Goal: Navigation & Orientation: Find specific page/section

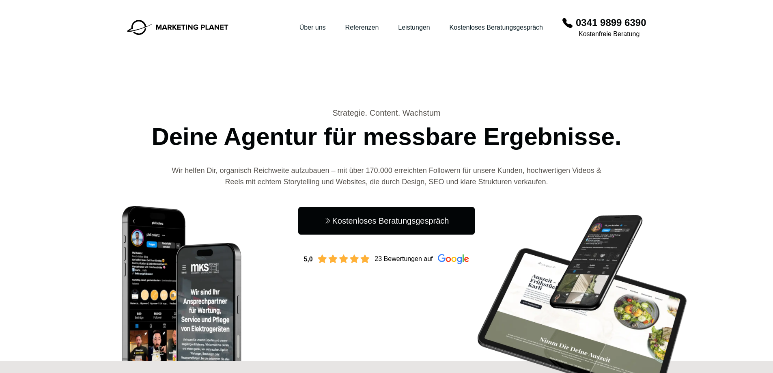
scroll to position [2601, 0]
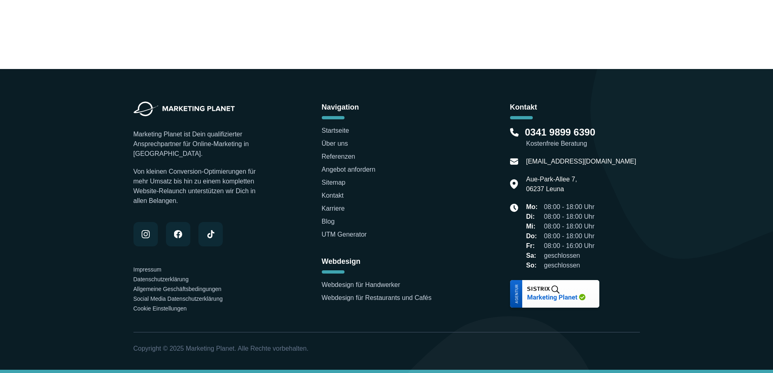
click at [331, 317] on div "Marketing Planet ist Dein qualifizierter Ansprechpartner für Online-Marketing i…" at bounding box center [386, 219] width 519 height 301
click at [258, 314] on div "Marketing Planet ist Dein qualifizierter Ansprechpartner für Online-Marketing i…" at bounding box center [386, 219] width 519 height 301
click at [272, 300] on div "Marketing Planet ist Dein qualifizierter Ansprechpartner für Online-Marketing i…" at bounding box center [386, 206] width 506 height 211
click at [441, 236] on li "UTM Generator" at bounding box center [387, 235] width 130 height 10
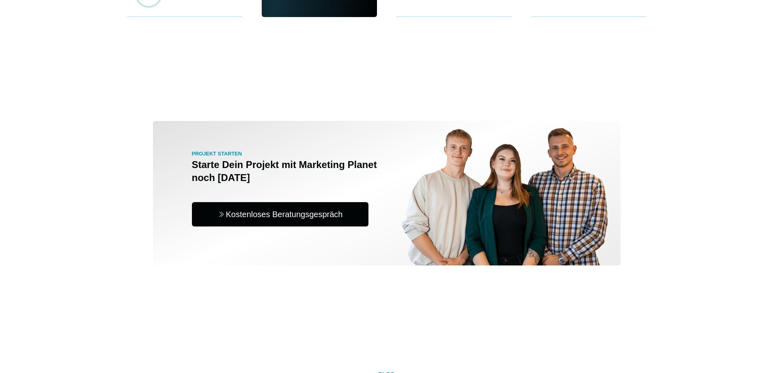
scroll to position [1871, 0]
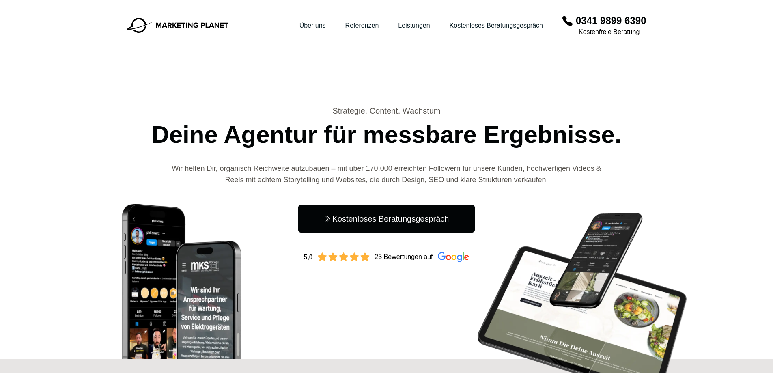
scroll to position [0, 0]
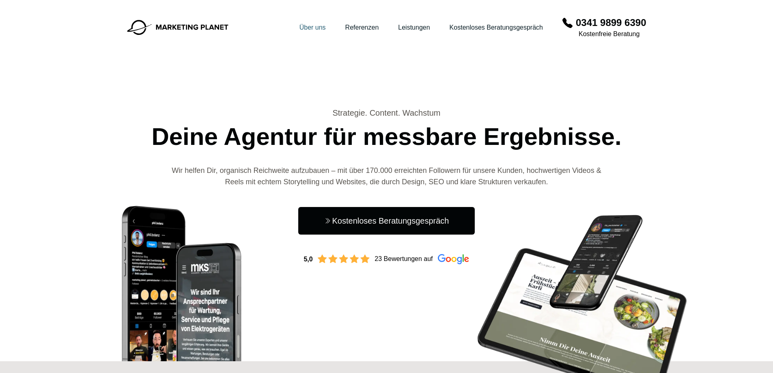
click at [301, 27] on link "Über uns" at bounding box center [312, 27] width 26 height 7
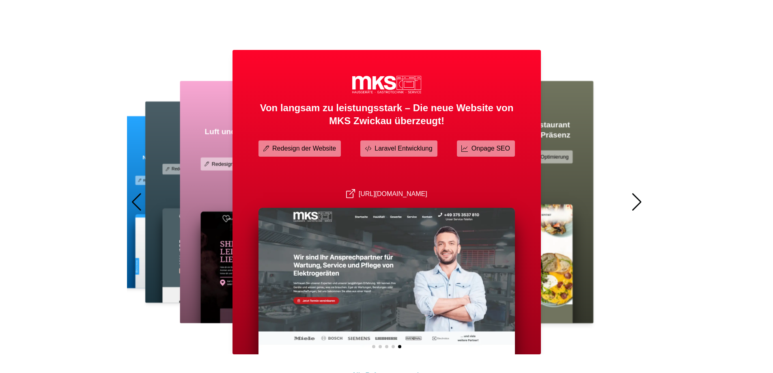
scroll to position [487, 0]
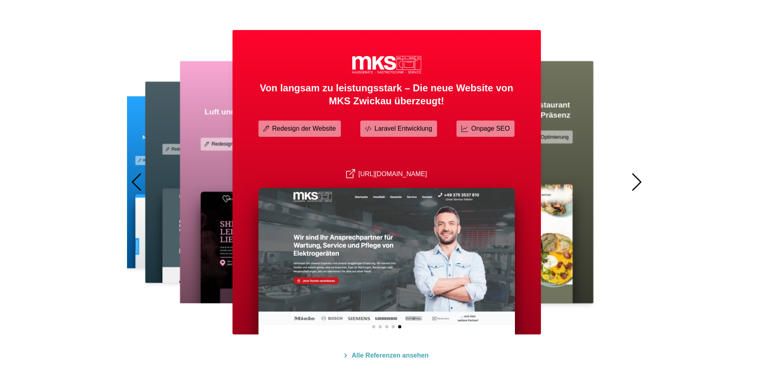
click at [636, 183] on div at bounding box center [636, 182] width 11 height 18
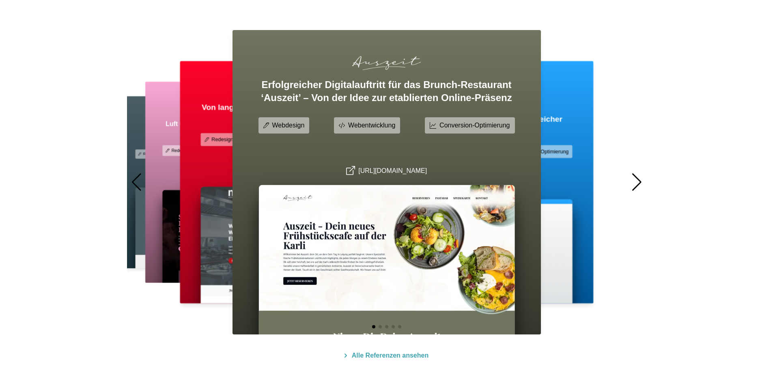
click at [636, 183] on div at bounding box center [636, 182] width 11 height 18
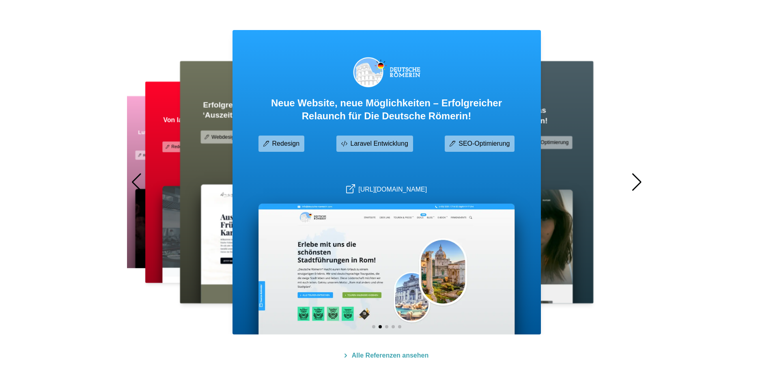
click at [636, 183] on div at bounding box center [636, 182] width 11 height 18
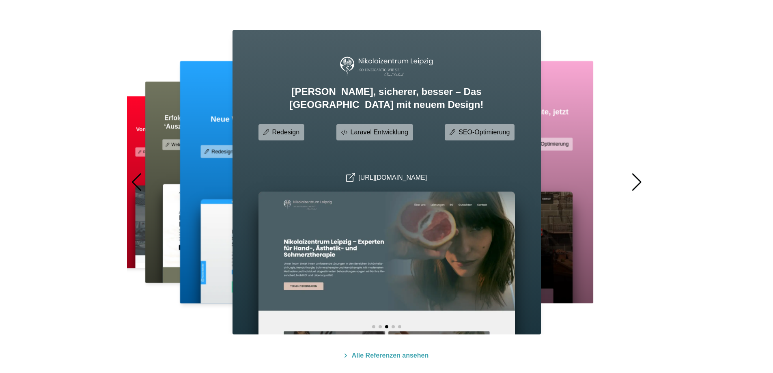
click at [636, 183] on div at bounding box center [636, 182] width 11 height 18
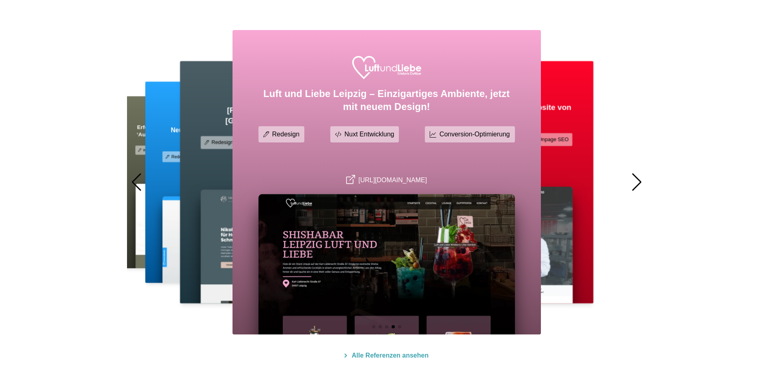
click at [636, 183] on div at bounding box center [636, 182] width 11 height 18
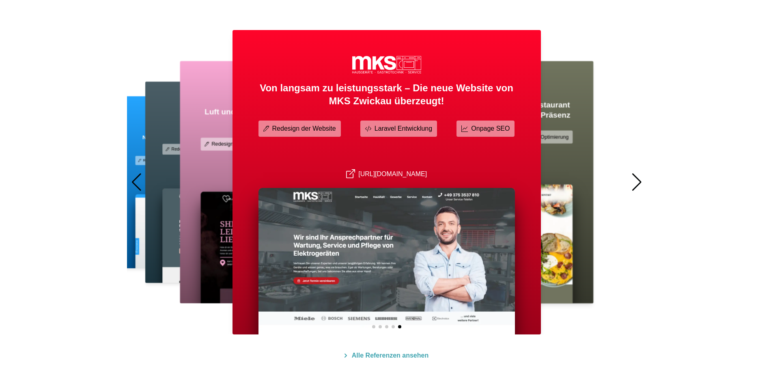
click at [636, 183] on div at bounding box center [636, 182] width 11 height 18
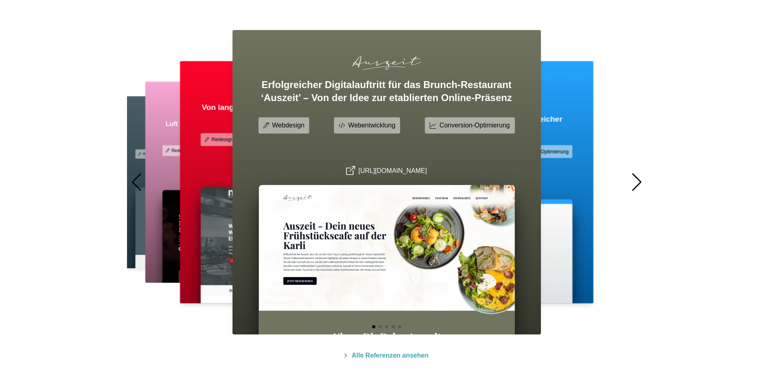
click at [636, 183] on div at bounding box center [636, 182] width 11 height 18
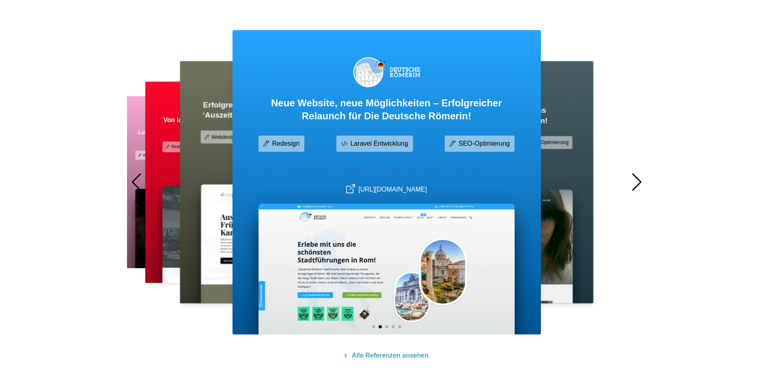
click at [636, 183] on div at bounding box center [636, 182] width 11 height 18
